Goal: Task Accomplishment & Management: Manage account settings

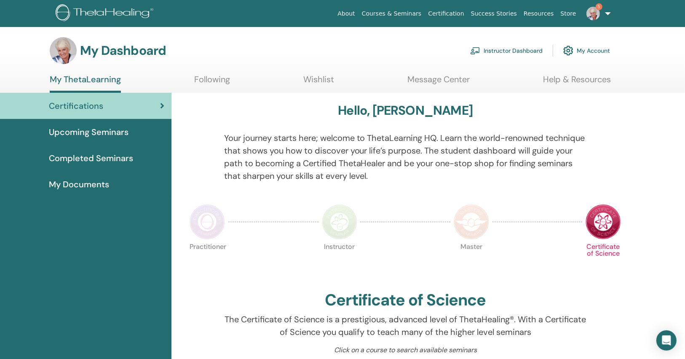
click at [594, 18] on img at bounding box center [592, 13] width 13 height 13
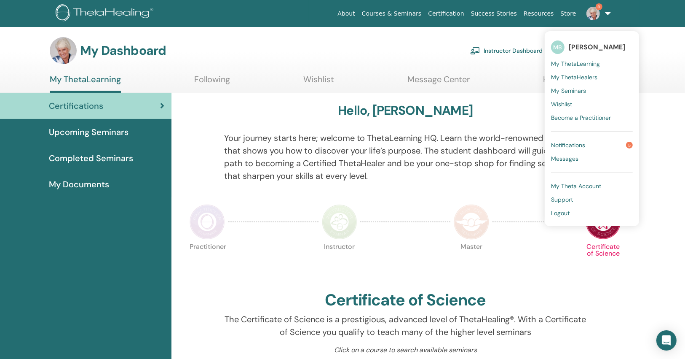
click at [532, 48] on link "Instructor Dashboard" at bounding box center [506, 50] width 72 height 19
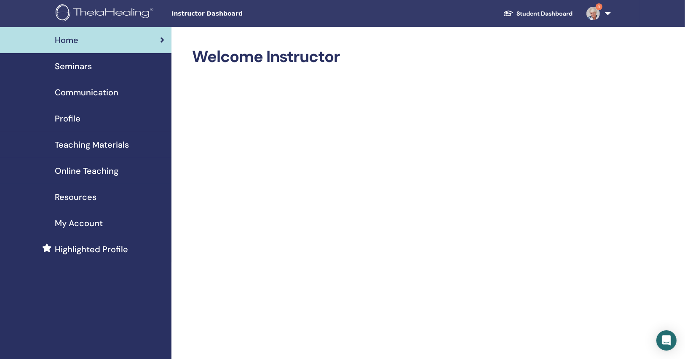
click at [67, 65] on span "Seminars" at bounding box center [73, 66] width 37 height 13
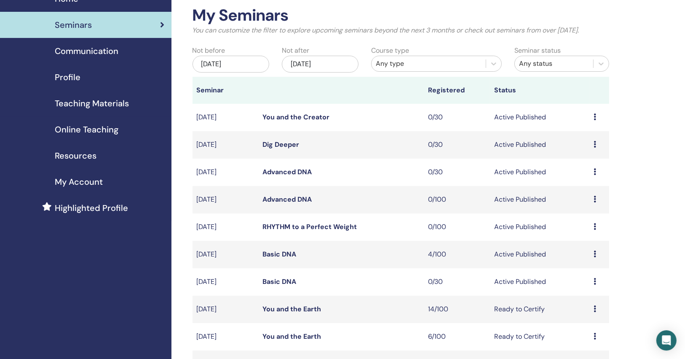
scroll to position [135, 0]
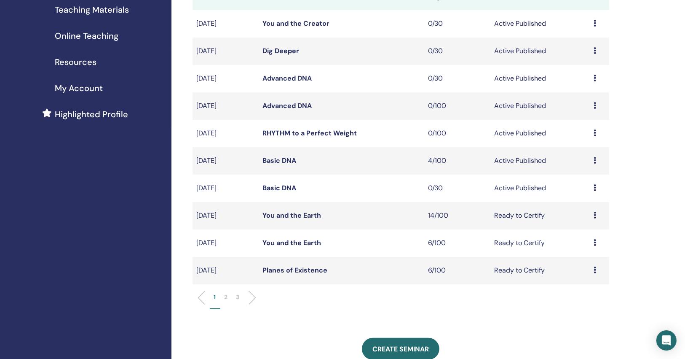
click at [300, 218] on link "You and the Earth" at bounding box center [292, 215] width 59 height 9
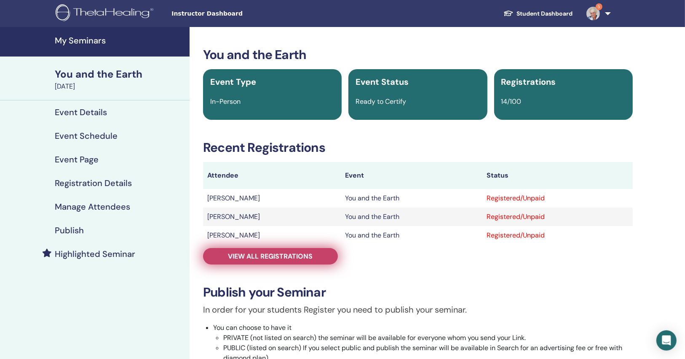
click at [316, 258] on link "View all registrations" at bounding box center [270, 256] width 135 height 16
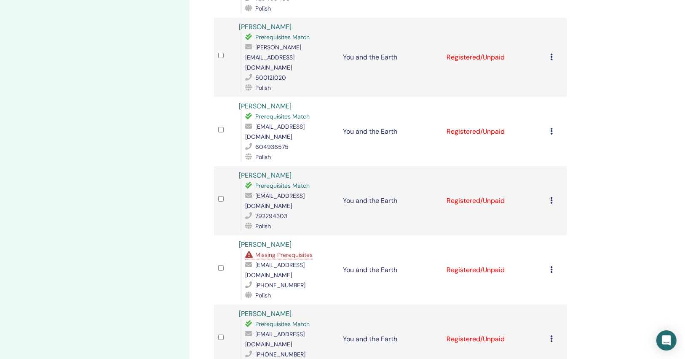
scroll to position [472, 0]
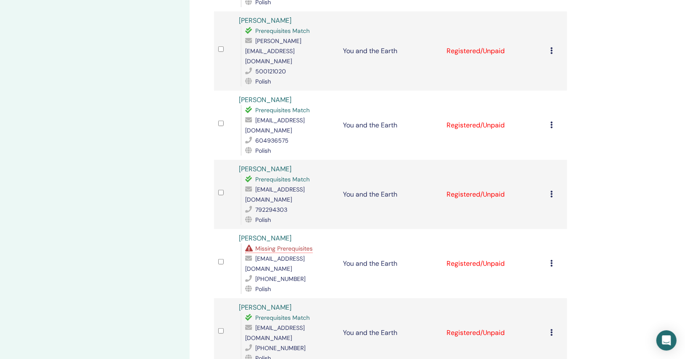
click at [278, 244] on span "Missing Prerequisites" at bounding box center [283, 248] width 57 height 8
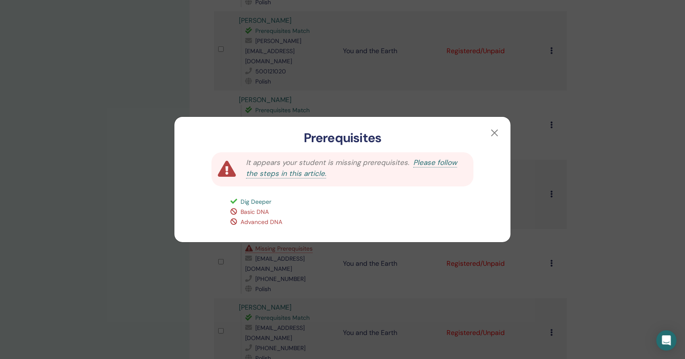
click at [636, 181] on div "Prerequisites It appears your student is missing prerequisites. Please follow t…" at bounding box center [342, 179] width 685 height 359
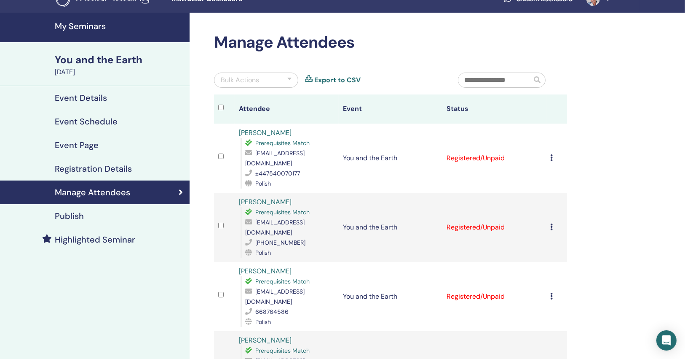
scroll to position [0, 0]
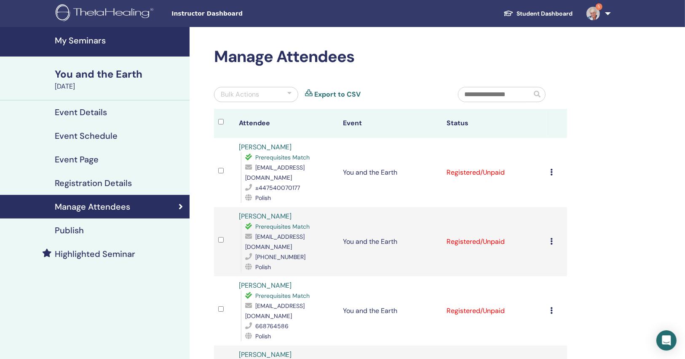
click at [94, 116] on h4 "Event Details" at bounding box center [81, 112] width 52 height 10
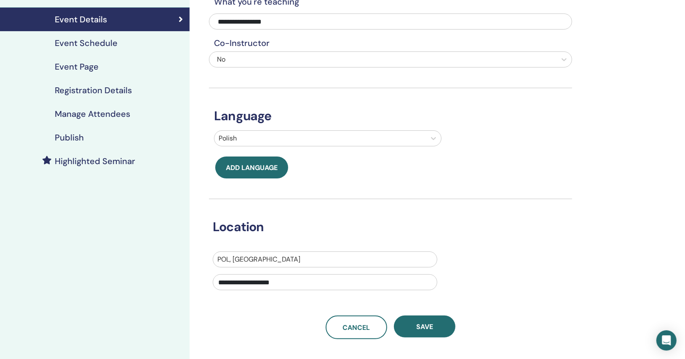
scroll to position [67, 0]
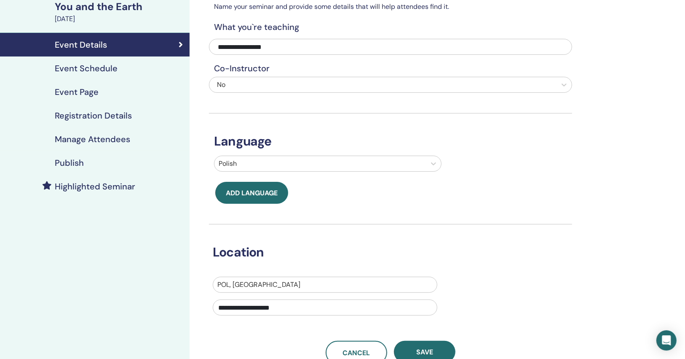
click at [115, 131] on link "Manage Attendees" at bounding box center [95, 139] width 190 height 24
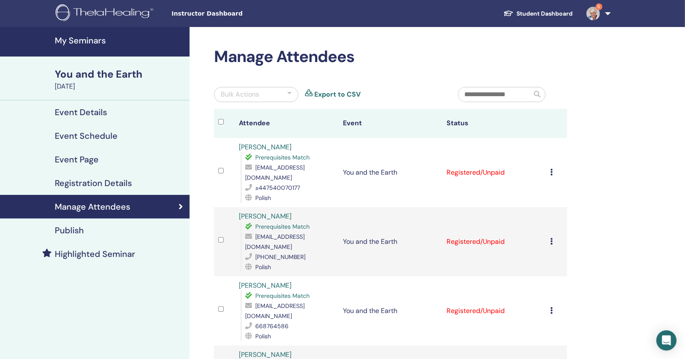
click at [77, 107] on h4 "Event Details" at bounding box center [81, 112] width 52 height 10
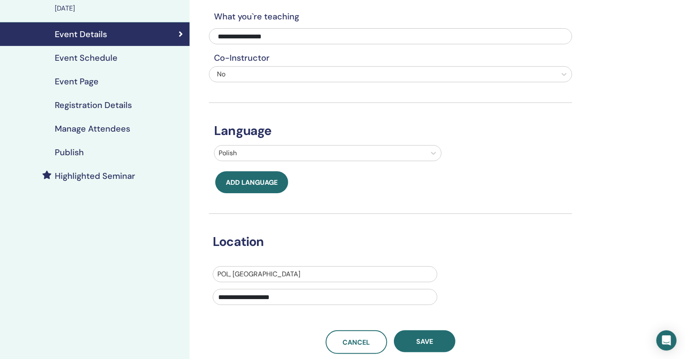
scroll to position [67, 0]
